Goal: Task Accomplishment & Management: Use online tool/utility

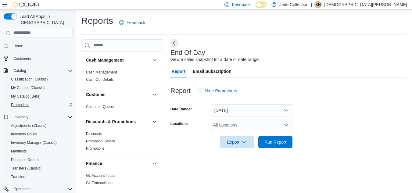
scroll to position [8, 0]
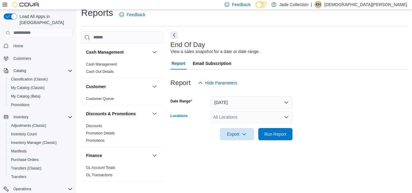
click at [286, 118] on icon "Open list of options" at bounding box center [286, 117] width 5 height 5
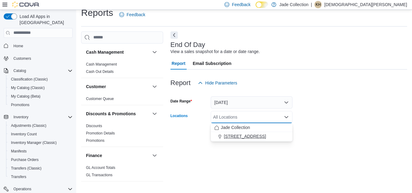
click at [241, 136] on span "[STREET_ADDRESS]" at bounding box center [245, 136] width 42 height 6
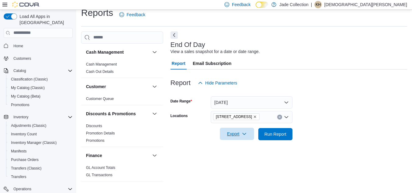
click at [236, 134] on span "Export" at bounding box center [237, 134] width 27 height 12
click at [238, 160] on span "Export to Pdf" at bounding box center [237, 158] width 27 height 5
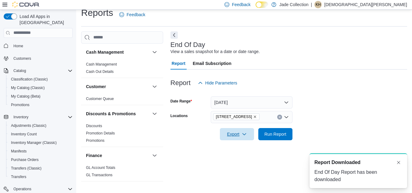
scroll to position [0, 0]
